Goal: Task Accomplishment & Management: Use online tool/utility

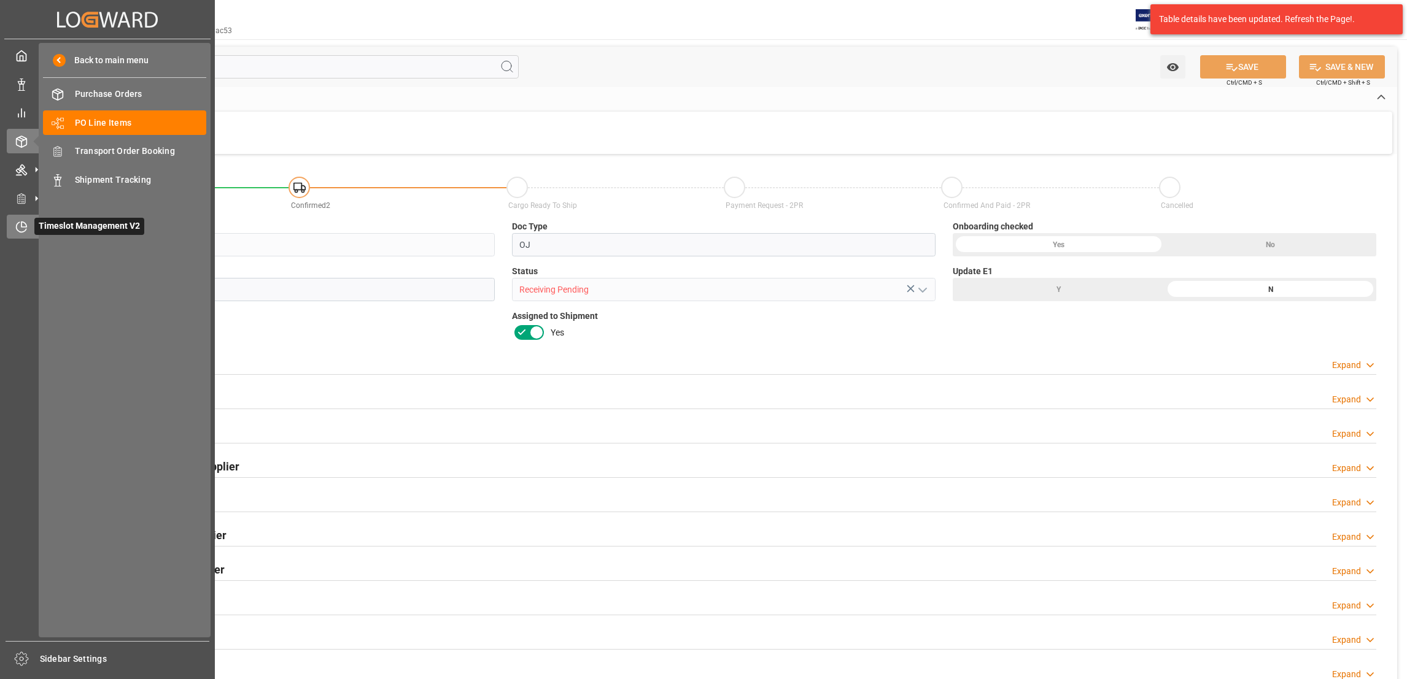
click at [20, 230] on icon at bounding box center [21, 227] width 12 height 12
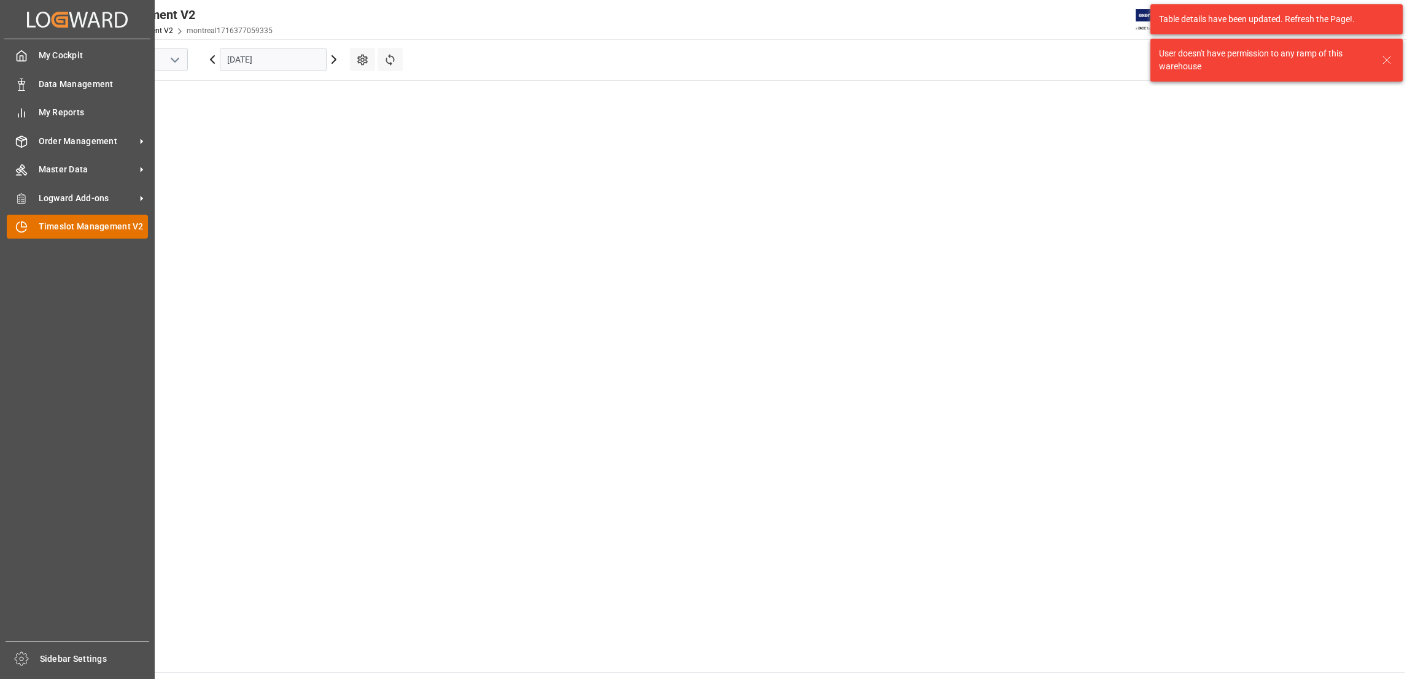
scroll to position [499, 0]
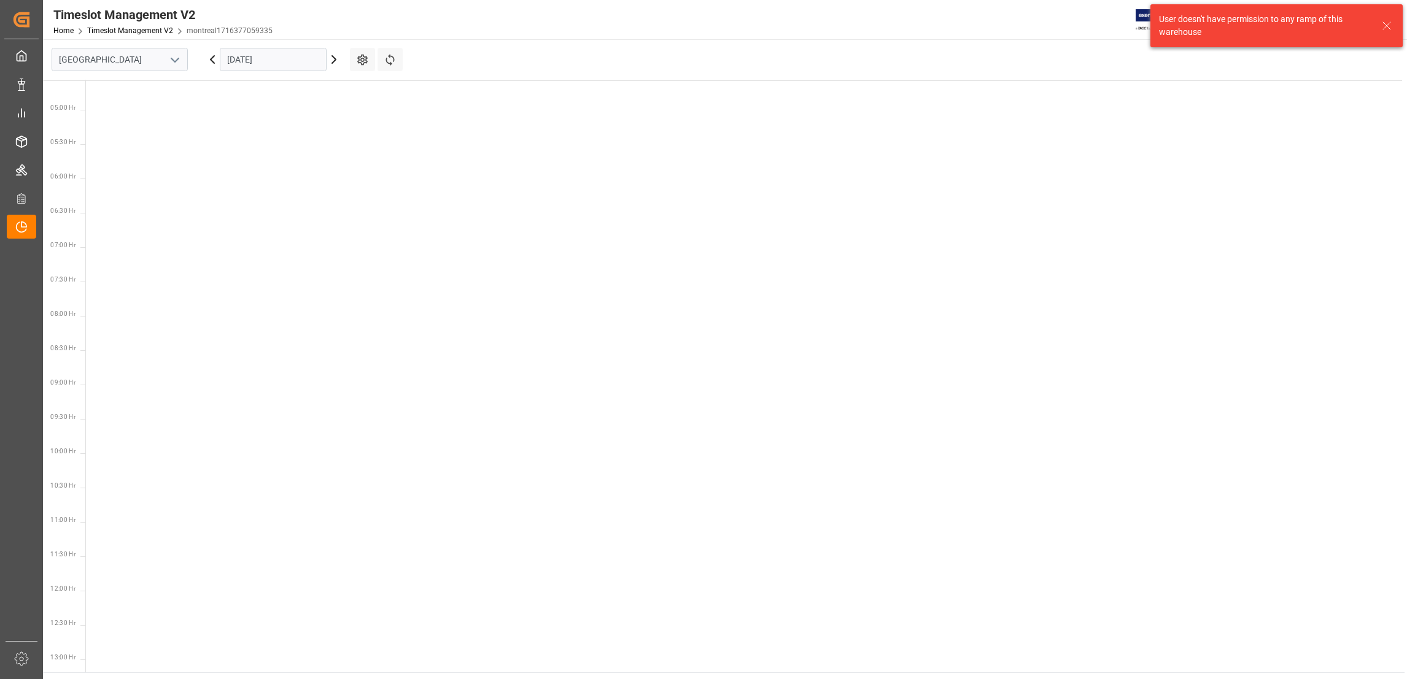
scroll to position [499, 0]
click at [182, 55] on icon "open menu" at bounding box center [175, 60] width 15 height 15
click at [125, 114] on div "Southaven" at bounding box center [119, 115] width 135 height 28
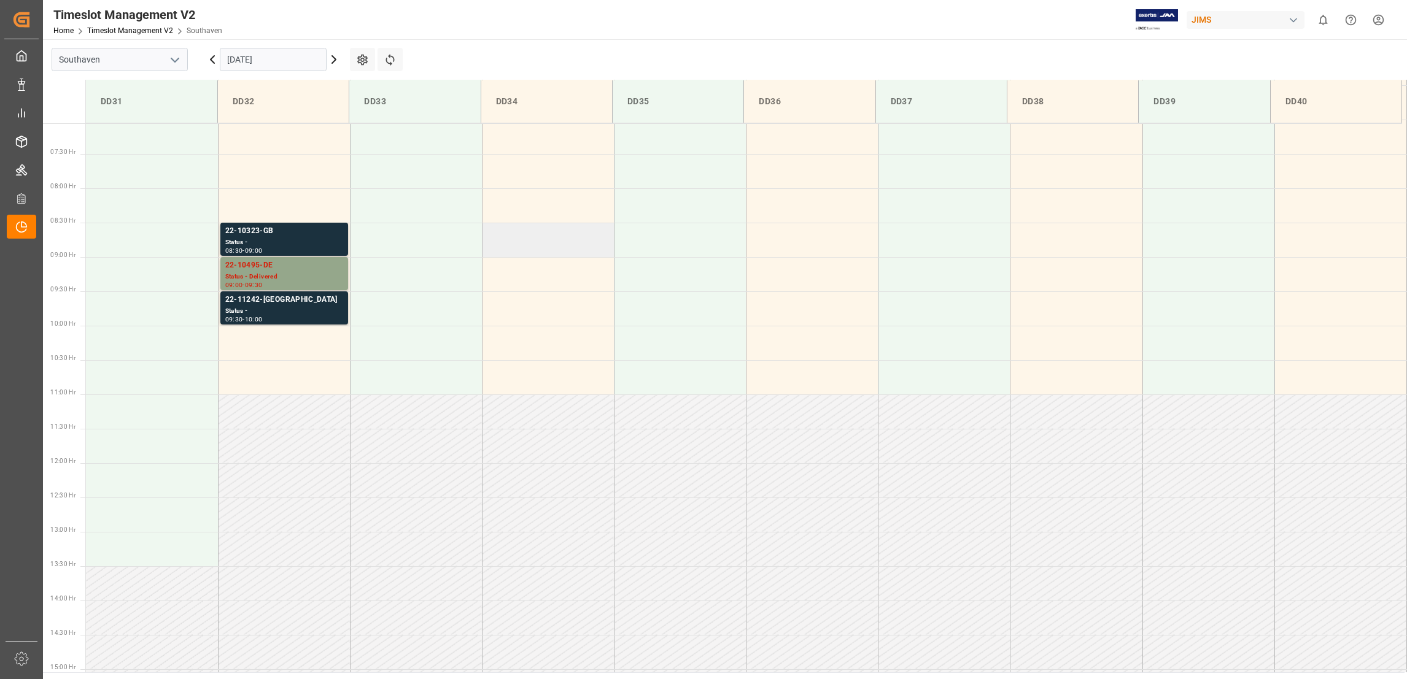
scroll to position [542, 0]
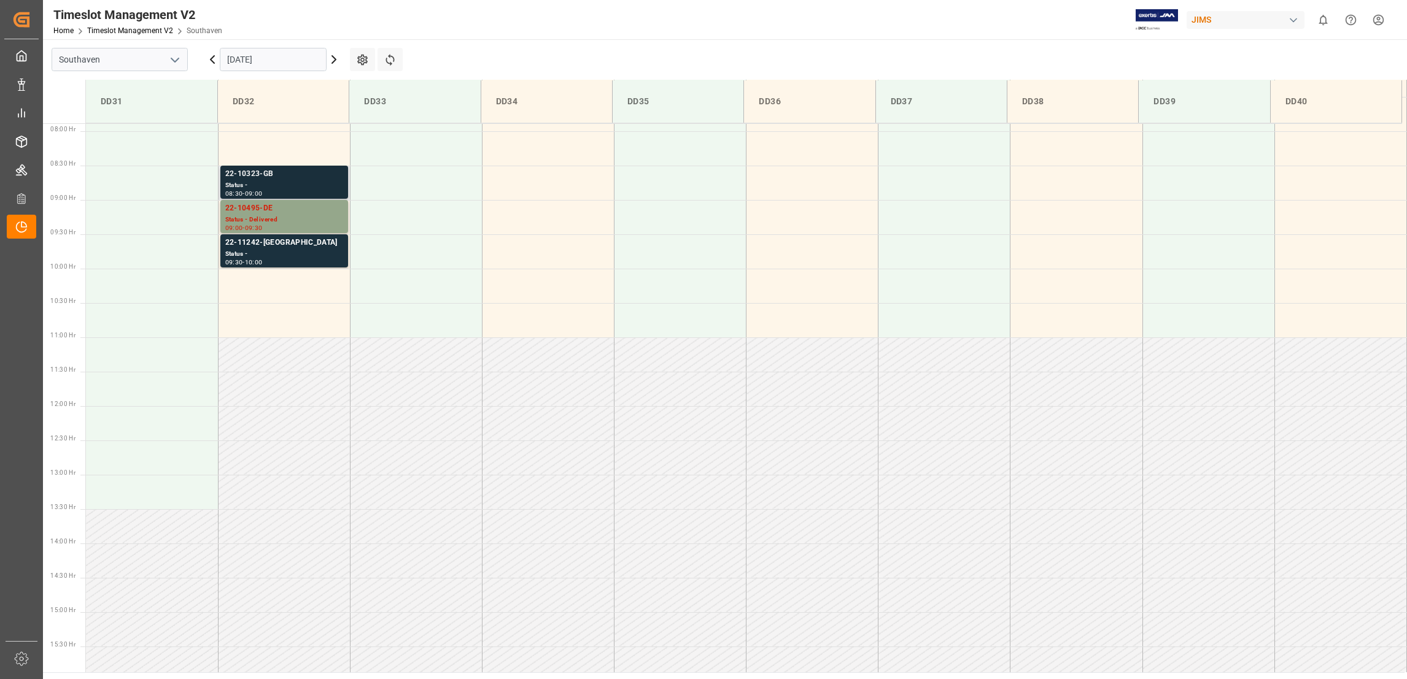
click at [271, 172] on div "22-10323-GB" at bounding box center [284, 174] width 118 height 12
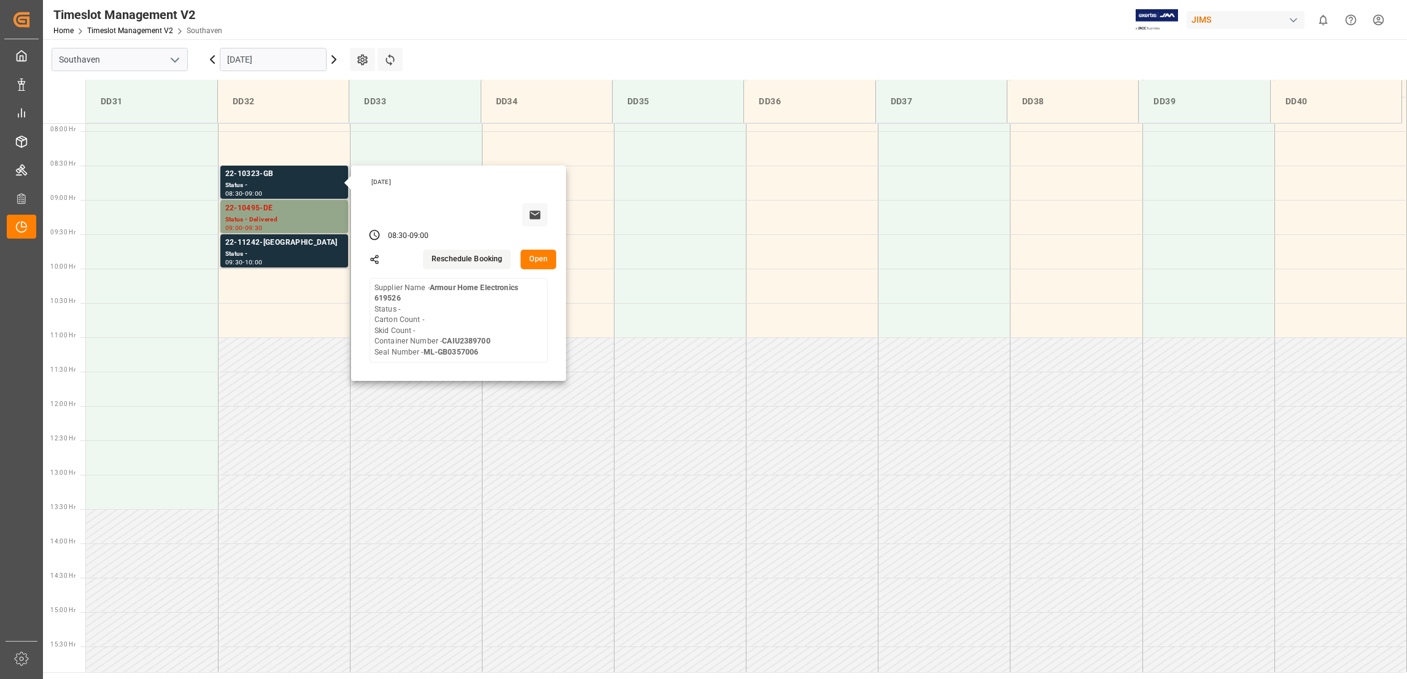
click at [540, 263] on button "Open" at bounding box center [538, 260] width 36 height 20
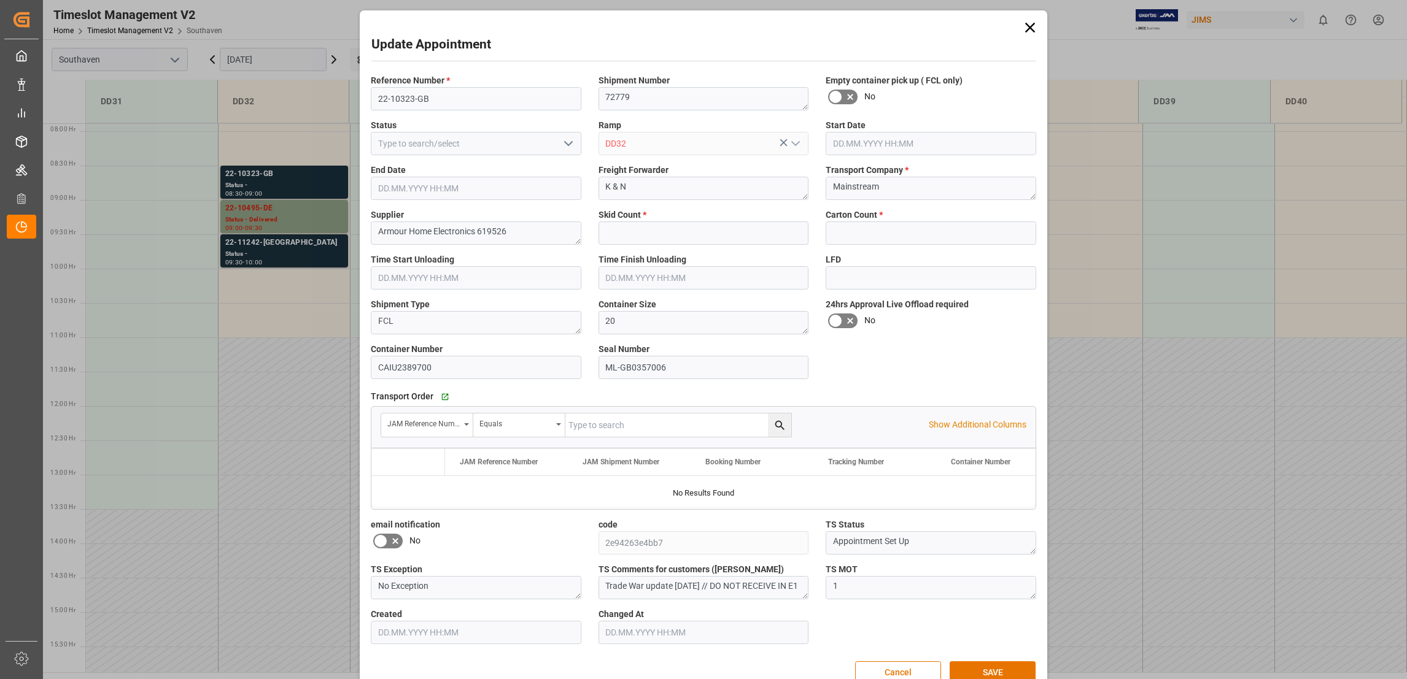
type input "0"
type input "02.10.2025 08:30"
type input "02.10.2025 09:00"
type input "01.10.2025 19:22"
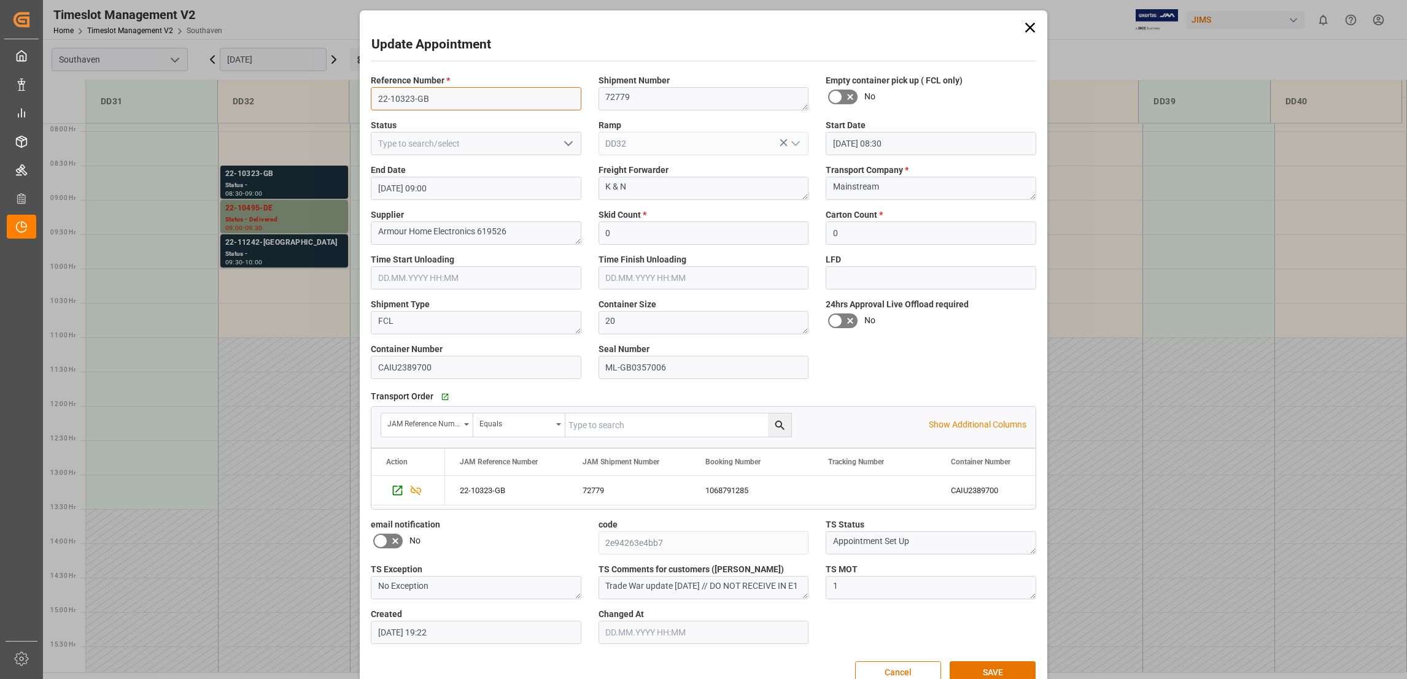
click at [397, 90] on input "22-10323-GB" at bounding box center [476, 98] width 211 height 23
click at [919, 667] on button "Cancel" at bounding box center [898, 673] width 86 height 23
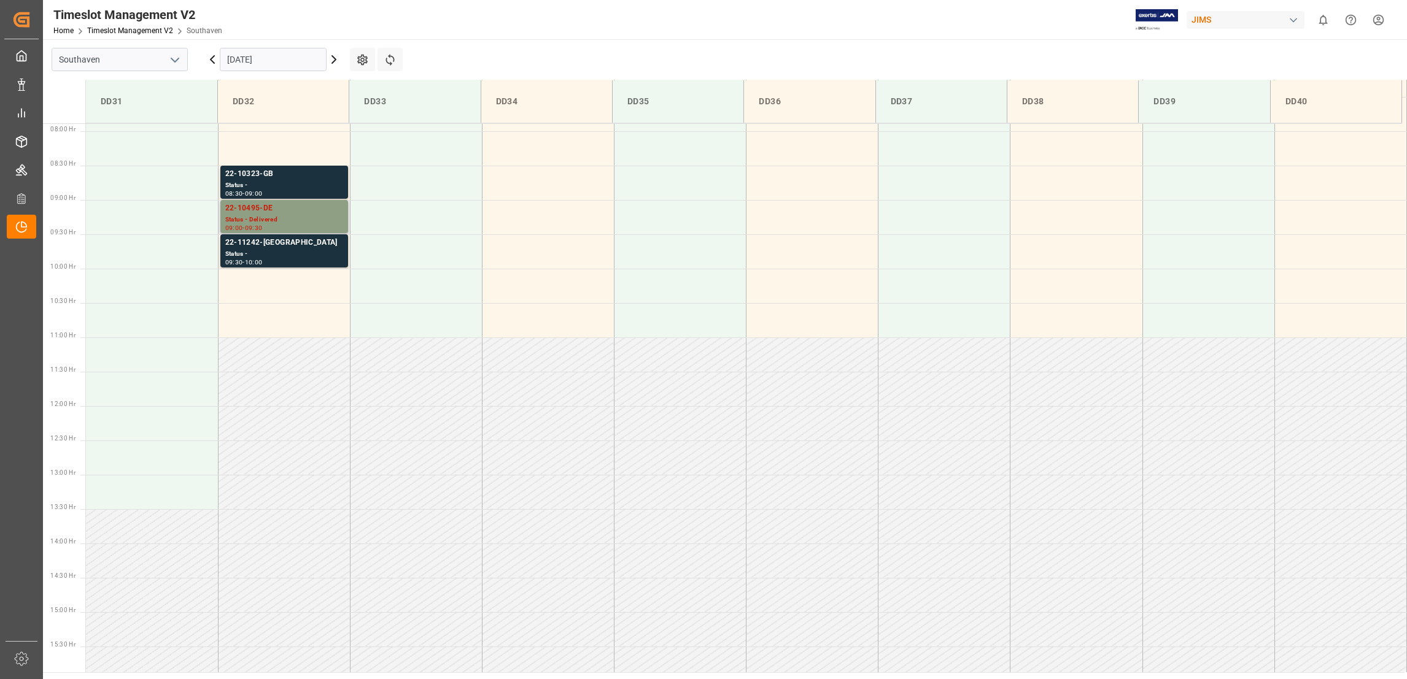
drag, startPoint x: 263, startPoint y: 206, endPoint x: 249, endPoint y: 207, distance: 13.6
click at [249, 207] on div "22-10495-DE" at bounding box center [284, 209] width 118 height 12
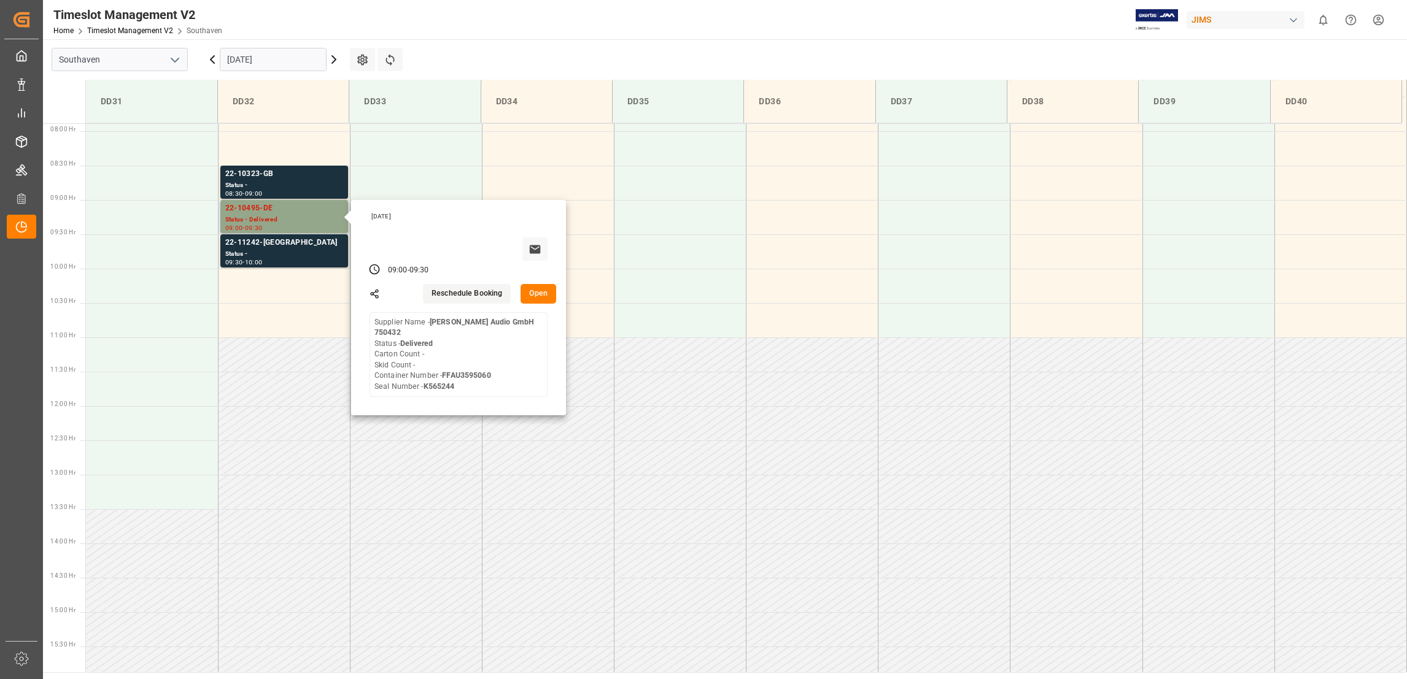
click at [535, 297] on button "Open" at bounding box center [538, 294] width 36 height 20
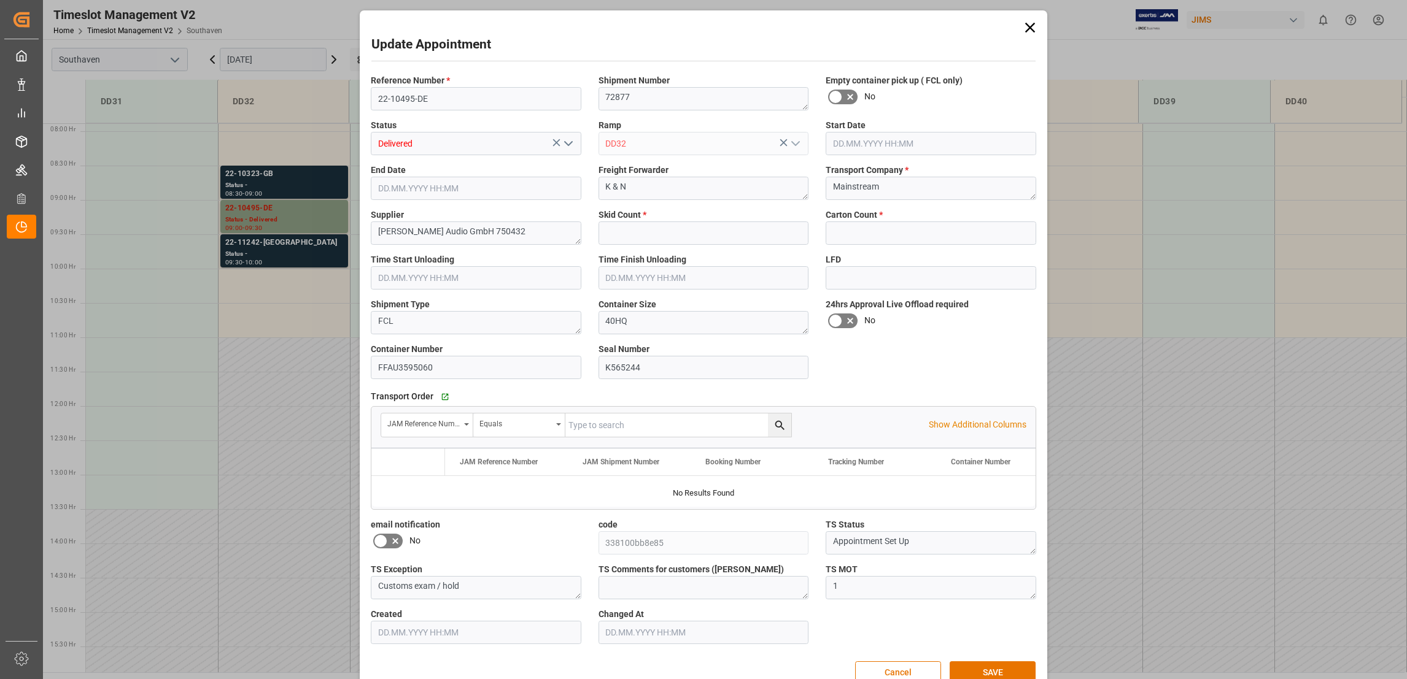
type input "0"
type input "02.10.2025 09:00"
type input "02.10.2025 09:30"
type input "01.10.2025 12:48"
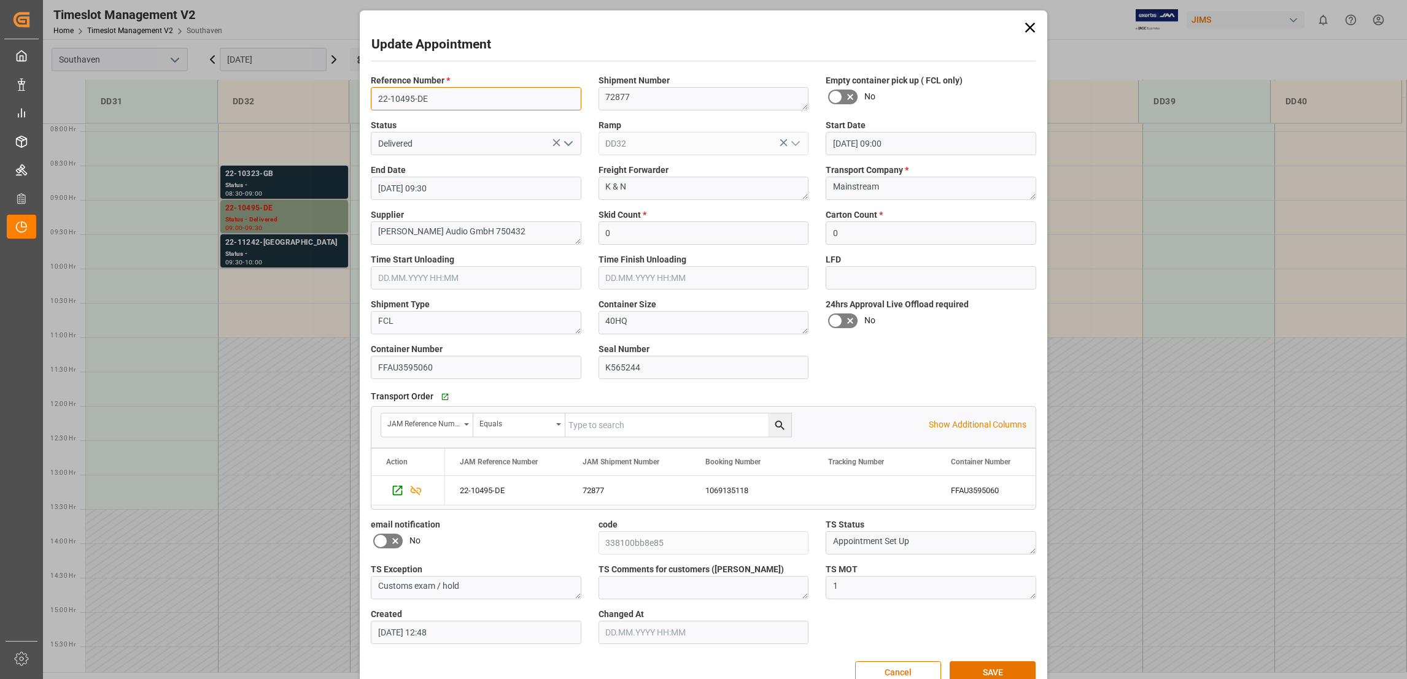
click at [414, 96] on input "22-10495-DE" at bounding box center [476, 98] width 211 height 23
click at [915, 670] on button "Cancel" at bounding box center [898, 673] width 86 height 23
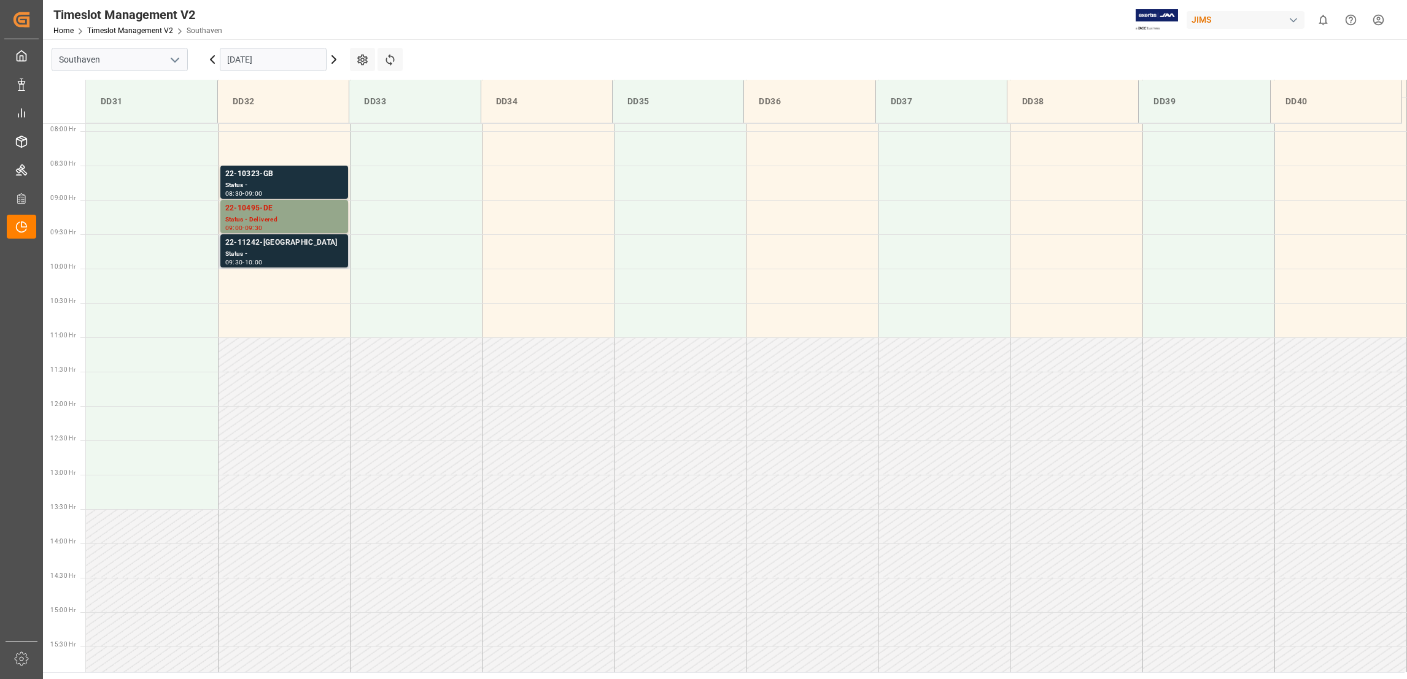
click at [260, 239] on div "22-11242-US" at bounding box center [284, 243] width 118 height 12
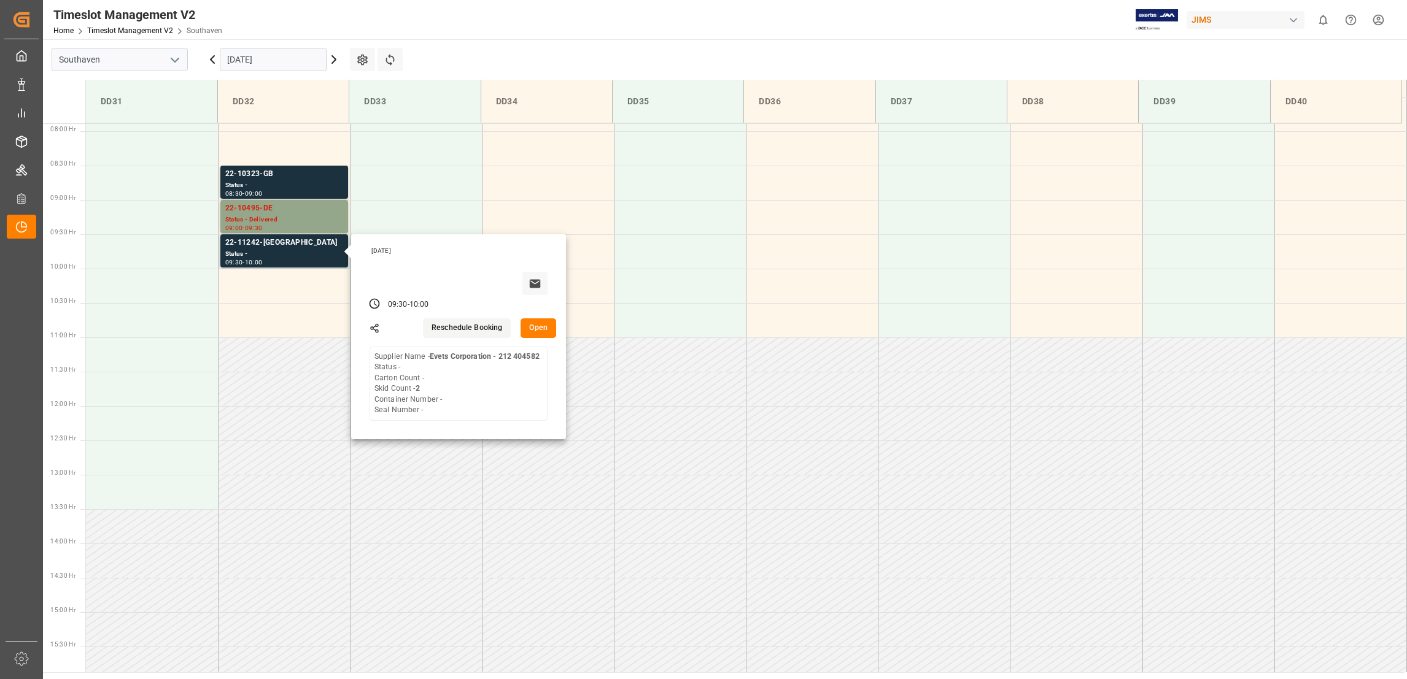
click at [536, 324] on button "Open" at bounding box center [538, 329] width 36 height 20
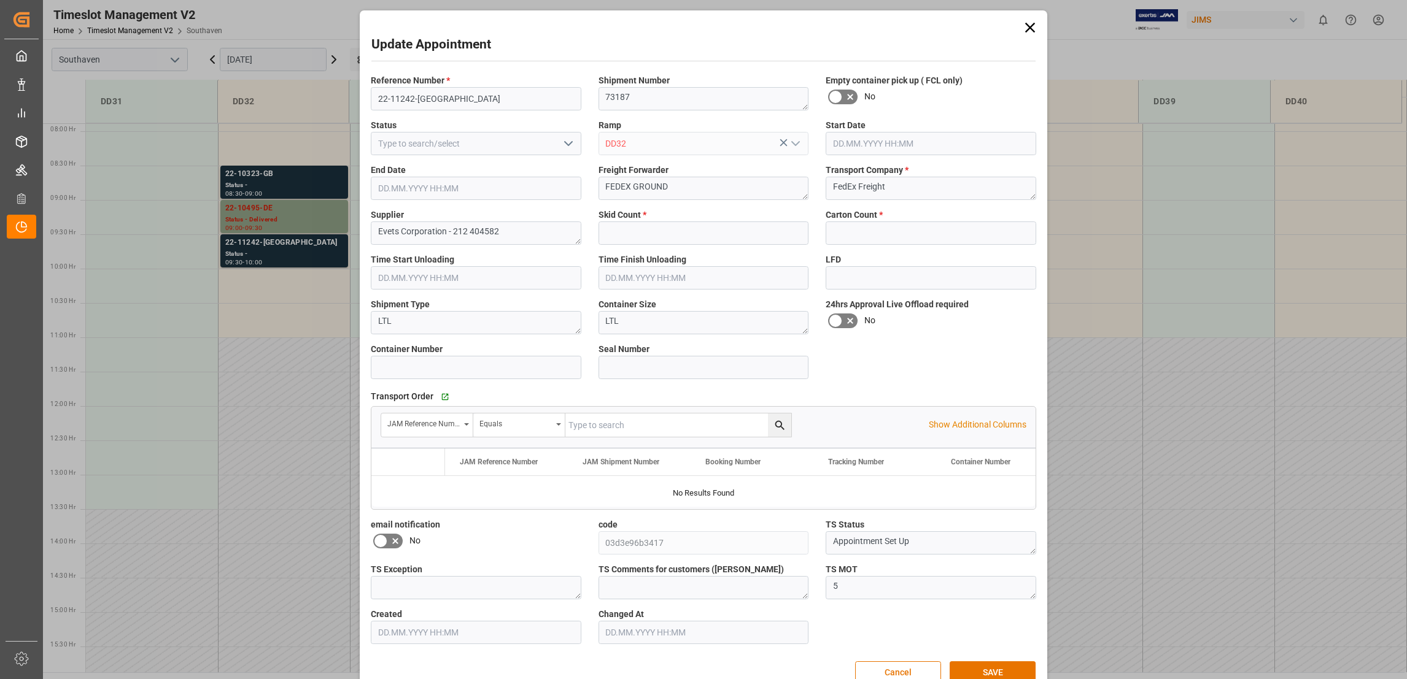
type input "2"
type input "0"
type input "02.10.2025 09:30"
type input "02.10.2025 10:00"
type input "26.09.2025 15:20"
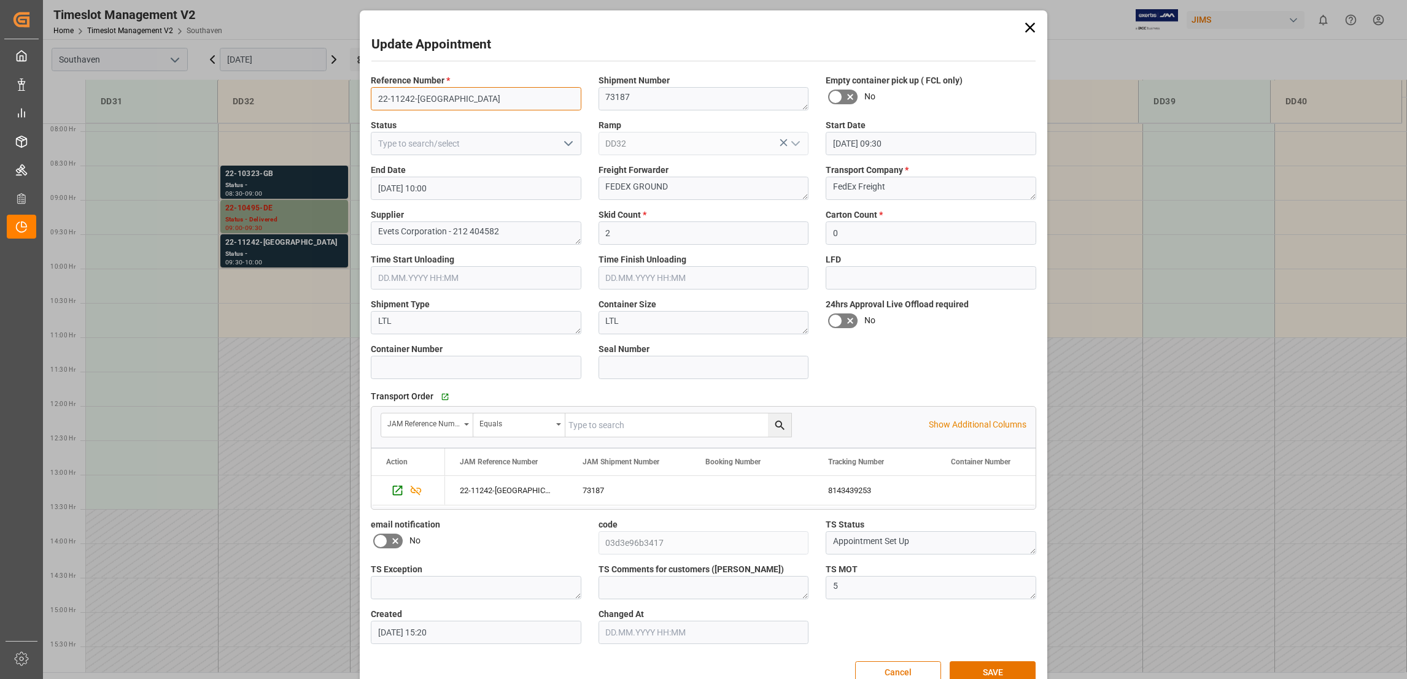
click at [408, 100] on input "22-11242-US" at bounding box center [476, 98] width 211 height 23
click at [408, 99] on input "22-11242-US" at bounding box center [476, 98] width 211 height 23
